Goal: Task Accomplishment & Management: Manage account settings

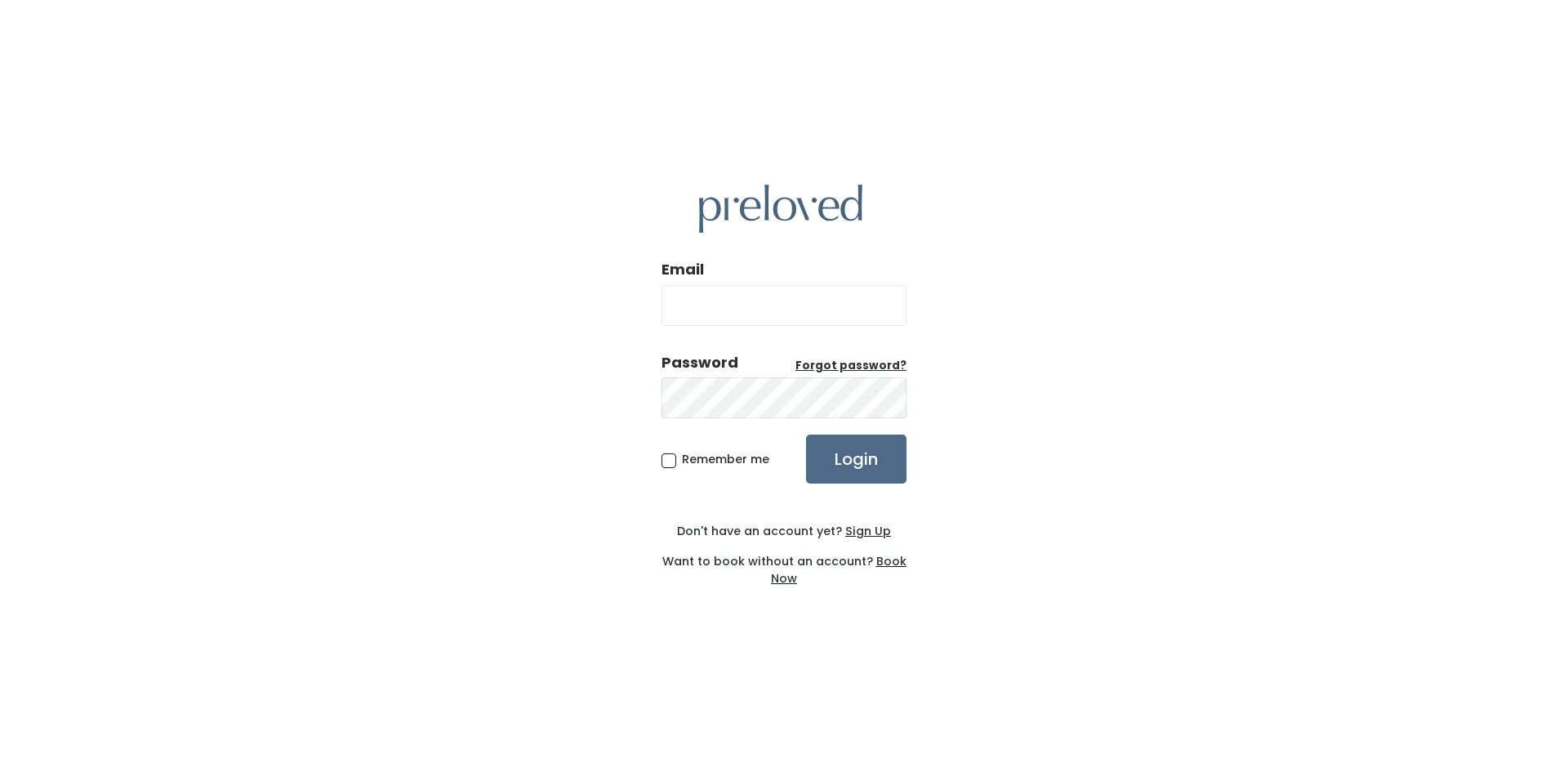
click at [821, 299] on input "Email" at bounding box center [784, 305] width 245 height 41
type input "[EMAIL_ADDRESS][DOMAIN_NAME]"
click at [806, 434] on input "Login" at bounding box center [856, 458] width 100 height 49
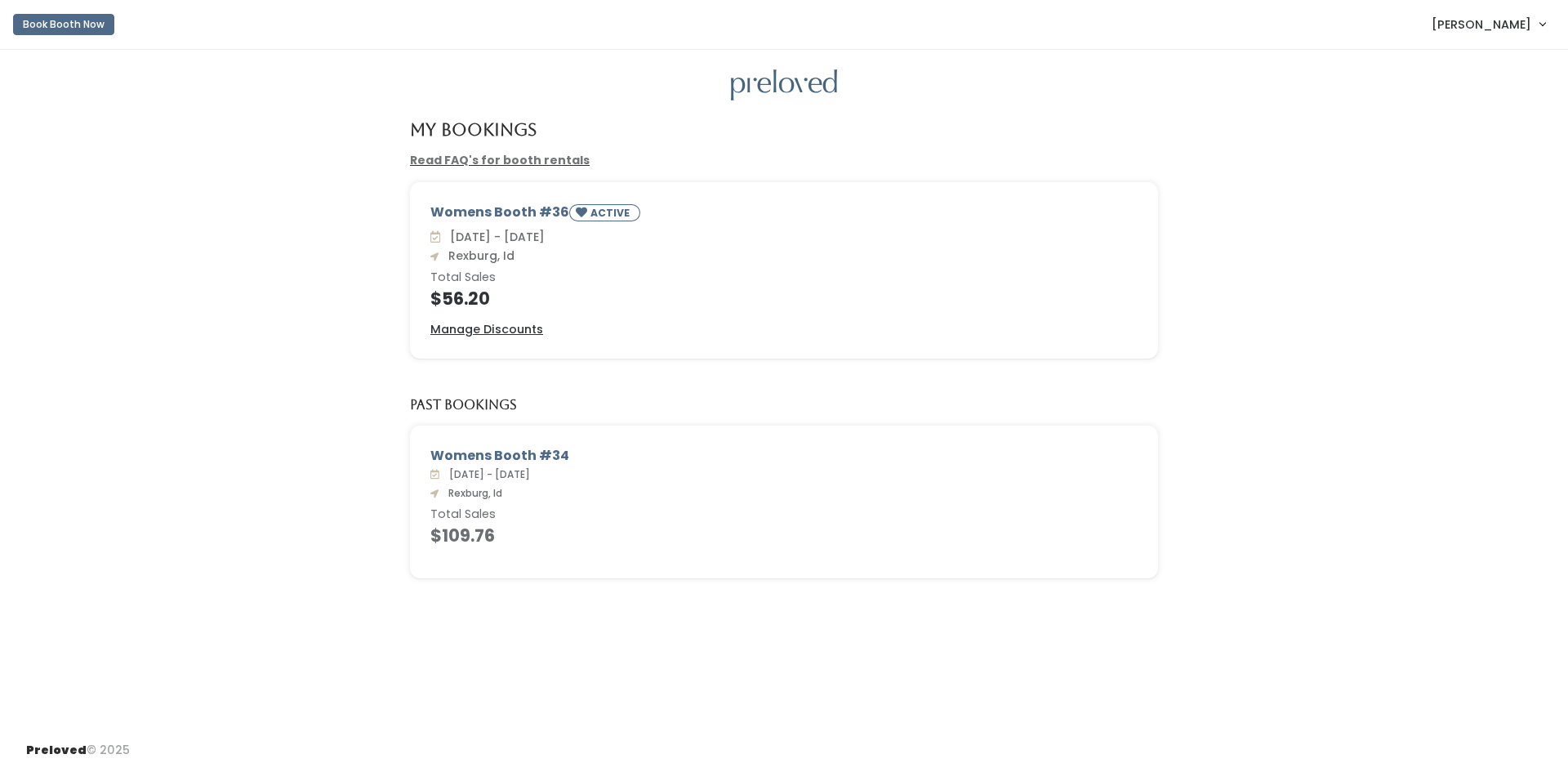
click at [128, 269] on div "Womens Booth #36 ACTIVE Sat. Sep 13 - Fri. Sep 19 Rexburg, Id Total Sales $56.2…" at bounding box center [784, 280] width 1536 height 196
click at [1374, 182] on div "Womens Booth #36 ACTIVE Sat. Sep 13 - Fri. Sep 19 Rexburg, Id Total Sales $56.2…" at bounding box center [784, 280] width 1536 height 196
